Goal: Check status: Check status

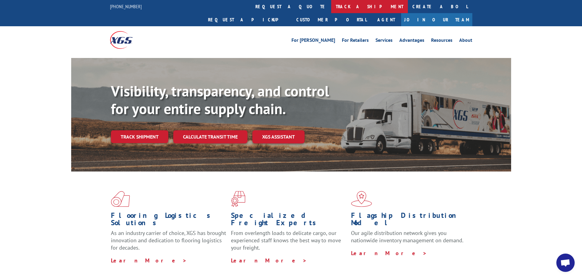
click at [331, 5] on link "track a shipment" at bounding box center [369, 6] width 77 height 13
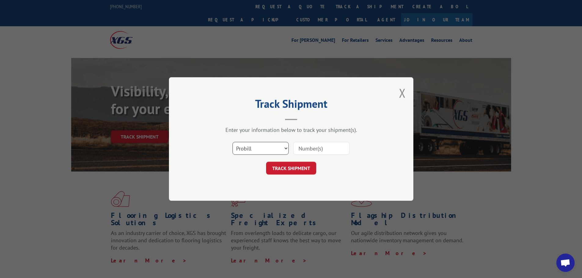
click at [257, 151] on select "Select category... Probill BOL PO" at bounding box center [261, 148] width 56 height 13
select select "bol"
click at [233, 142] on select "Select category... Probill BOL PO" at bounding box center [261, 148] width 56 height 13
click at [309, 150] on input at bounding box center [321, 148] width 56 height 13
paste input "32002658"
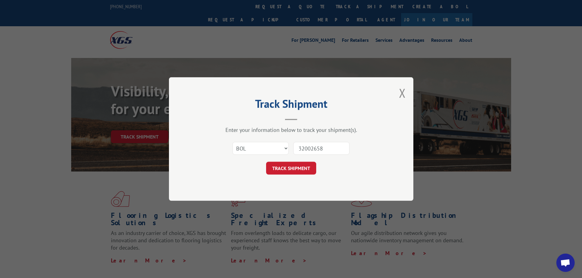
type input "32002658"
drag, startPoint x: 288, startPoint y: 179, endPoint x: 289, endPoint y: 175, distance: 4.3
click at [288, 179] on div "Track Shipment Enter your information below to track your shipment(s). Select c…" at bounding box center [291, 139] width 244 height 124
click at [290, 167] on button "TRACK SHIPMENT" at bounding box center [291, 168] width 50 height 13
drag, startPoint x: 286, startPoint y: 149, endPoint x: 263, endPoint y: 152, distance: 23.1
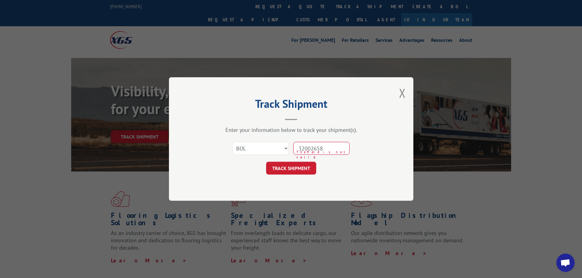
click at [263, 152] on div "Select category... Probill BOL PO 32002658 The field is not valid" at bounding box center [291, 148] width 183 height 20
click at [288, 149] on select "Select category... Probill BOL PO" at bounding box center [261, 148] width 56 height 13
select select "probill"
click at [233, 142] on select "Select category... Probill BOL PO" at bounding box center [261, 148] width 56 height 13
click at [339, 145] on input "32002658" at bounding box center [321, 148] width 56 height 13
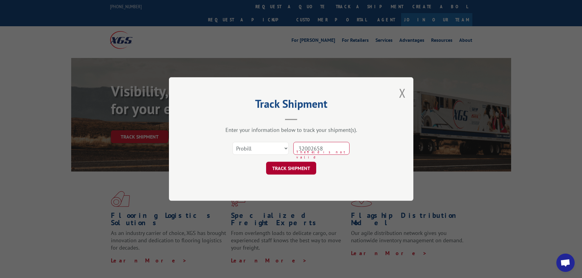
click at [294, 172] on button "TRACK SHIPMENT" at bounding box center [291, 168] width 50 height 13
click at [294, 169] on button "TRACK SHIPMENT" at bounding box center [291, 168] width 50 height 13
drag, startPoint x: 339, startPoint y: 148, endPoint x: 215, endPoint y: 163, distance: 124.9
click at [215, 163] on form "Select category... Probill BOL PO 32002658 The field is not valid TRACK SHIPMENT" at bounding box center [291, 156] width 183 height 36
paste input "32002658"
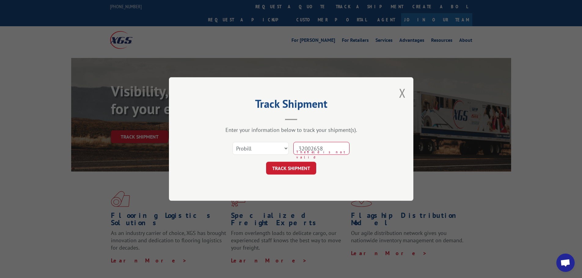
drag, startPoint x: 310, startPoint y: 147, endPoint x: 286, endPoint y: 153, distance: 24.8
click at [286, 153] on div "Select category... Probill BOL PO 32002658 The field is not valid" at bounding box center [291, 148] width 183 height 20
type input "32002658"
click at [288, 170] on button "TRACK SHIPMENT" at bounding box center [291, 168] width 50 height 13
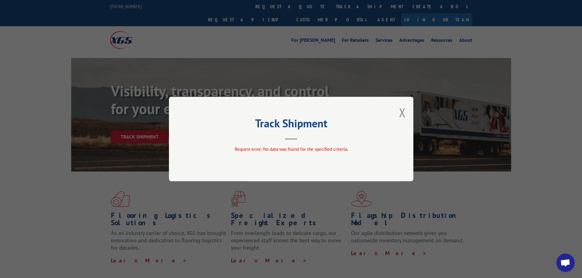
click at [397, 112] on div "Track Shipment Request error: No data was found for the specified criteria." at bounding box center [291, 139] width 244 height 85
click at [402, 112] on button "Close modal" at bounding box center [402, 112] width 7 height 16
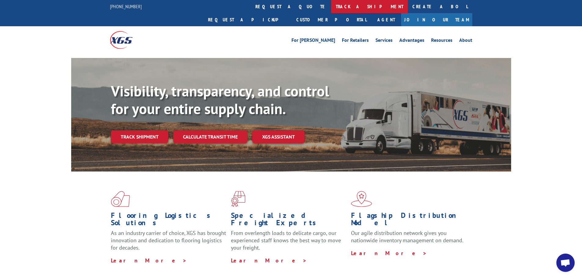
click at [331, 6] on link "track a shipment" at bounding box center [369, 6] width 77 height 13
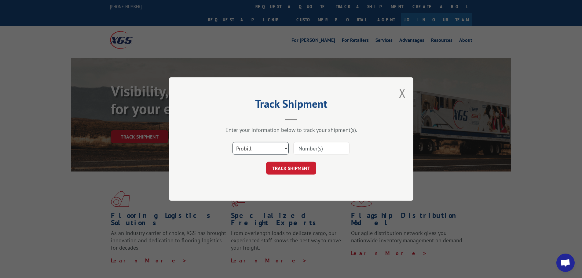
click at [264, 148] on select "Select category... Probill BOL PO" at bounding box center [261, 148] width 56 height 13
select select "po"
click at [233, 142] on select "Select category... Probill BOL PO" at bounding box center [261, 148] width 56 height 13
click at [325, 152] on input at bounding box center [321, 148] width 56 height 13
type input "FR040443"
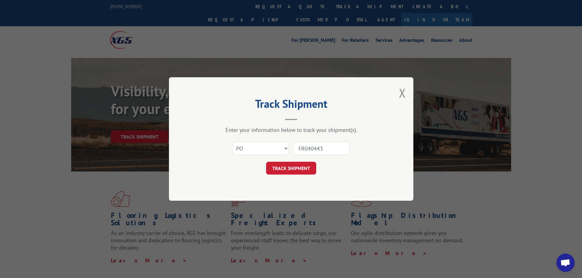
click button "TRACK SHIPMENT" at bounding box center [291, 168] width 50 height 13
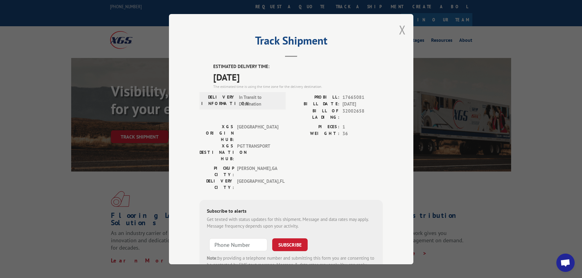
click at [399, 31] on button "Close modal" at bounding box center [402, 30] width 7 height 16
